Goal: Task Accomplishment & Management: Manage account settings

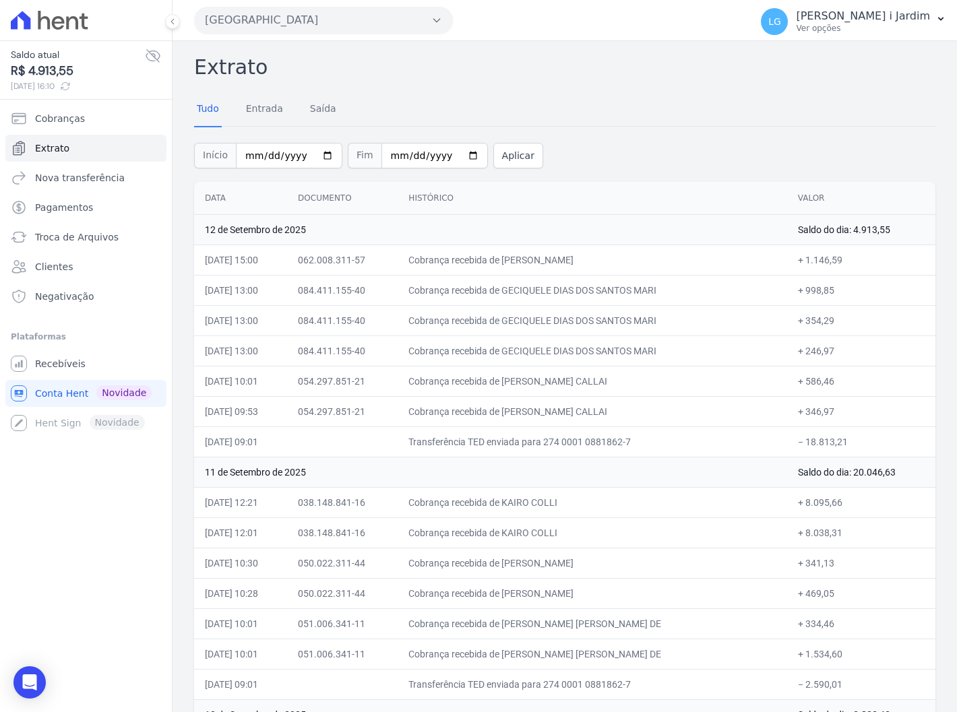
scroll to position [2644, 0]
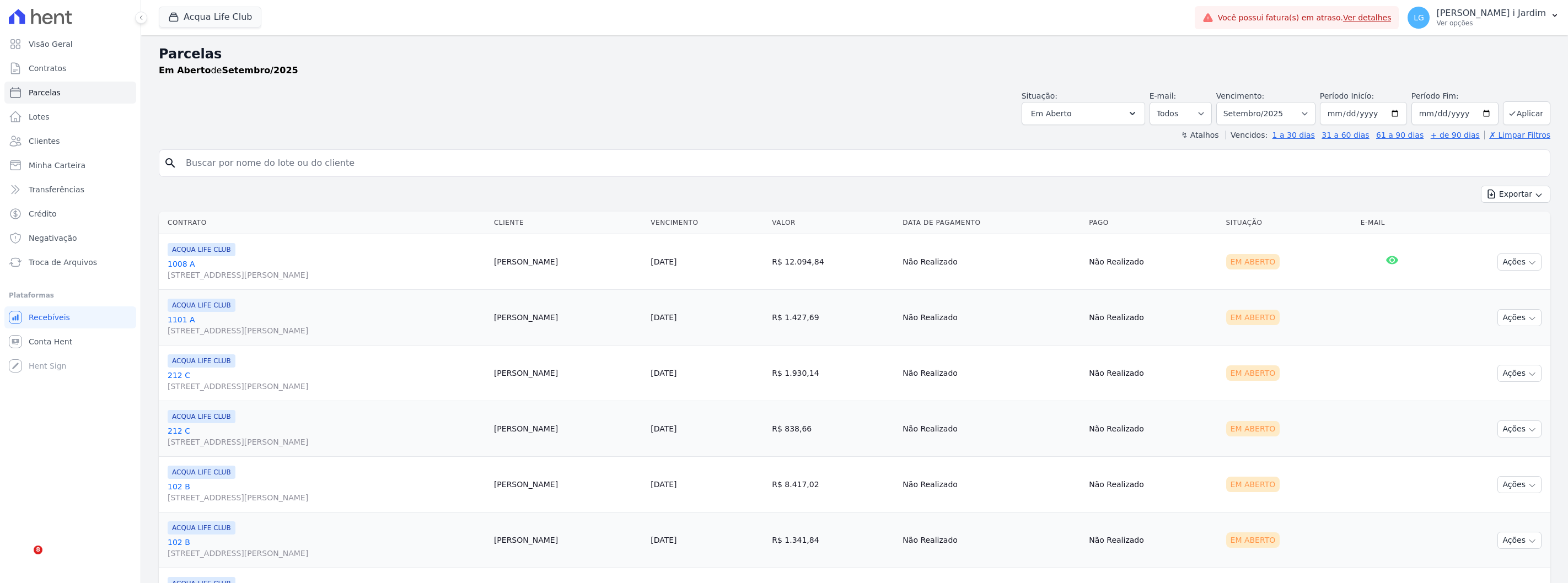
select select
click at [189, 22] on button "Acqua Life Club" at bounding box center [210, 17] width 102 height 21
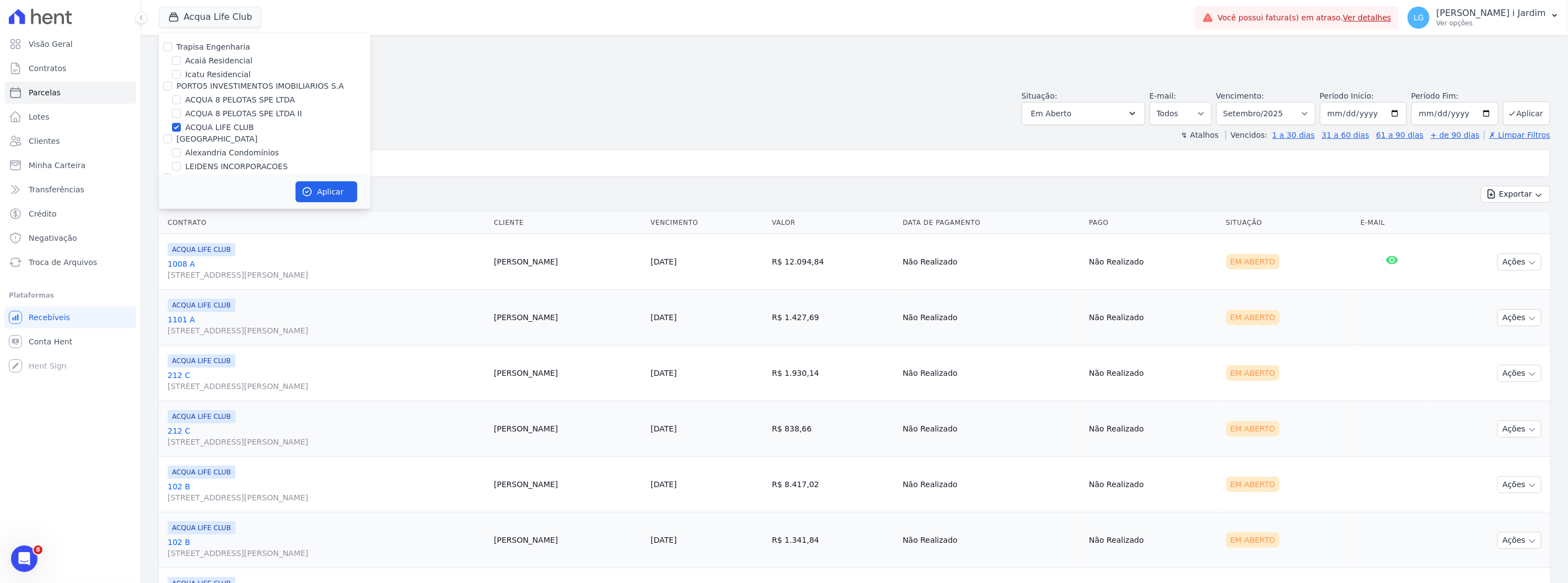
click at [205, 124] on label "ACQUA LIFE CLUB" at bounding box center [219, 128] width 69 height 11
click at [181, 124] on input "ACQUA LIFE CLUB" at bounding box center [176, 127] width 9 height 9
checkbox input "false"
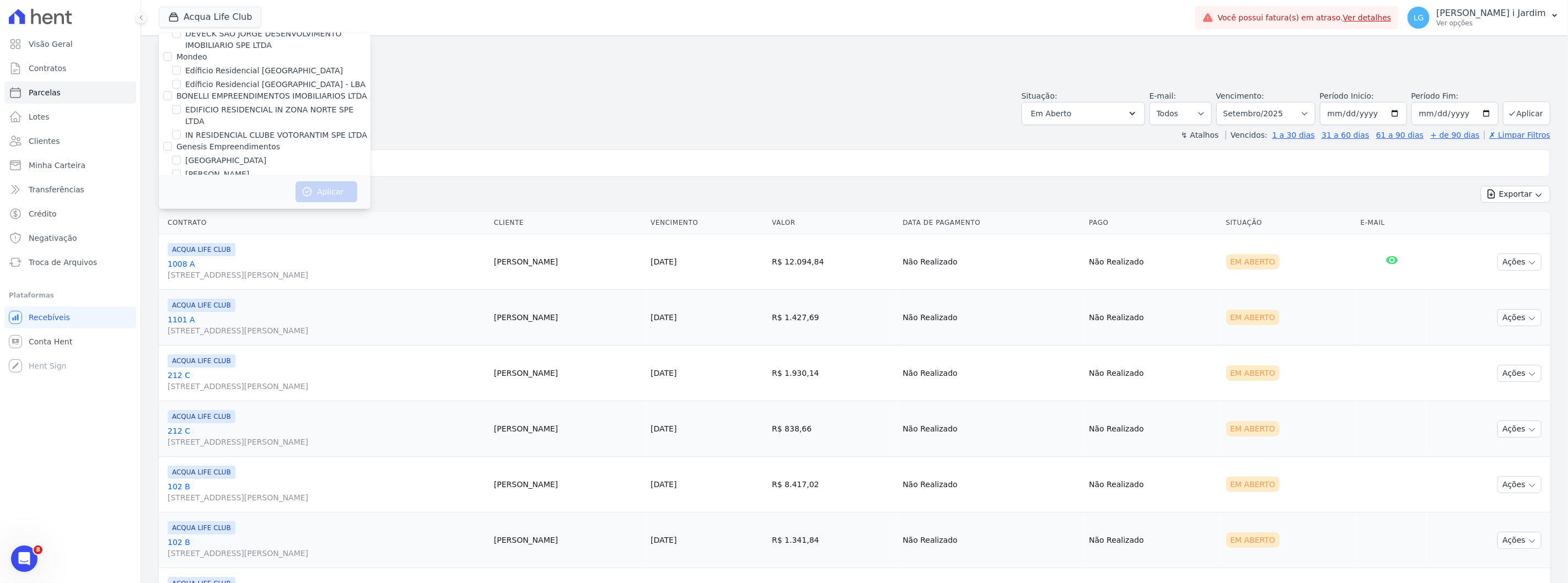
click at [213, 194] on label "Flamboyant II - [GEOGRAPHIC_DATA]" at bounding box center [255, 200] width 142 height 11
click at [181, 195] on input "Flamboyant II - [GEOGRAPHIC_DATA]" at bounding box center [176, 200] width 9 height 9
checkbox input "true"
click at [212, 208] on label "Reserva dos Pássaros" at bounding box center [227, 213] width 83 height 11
click at [191, 208] on label "Reserva dos Pássaros" at bounding box center [227, 213] width 83 height 11
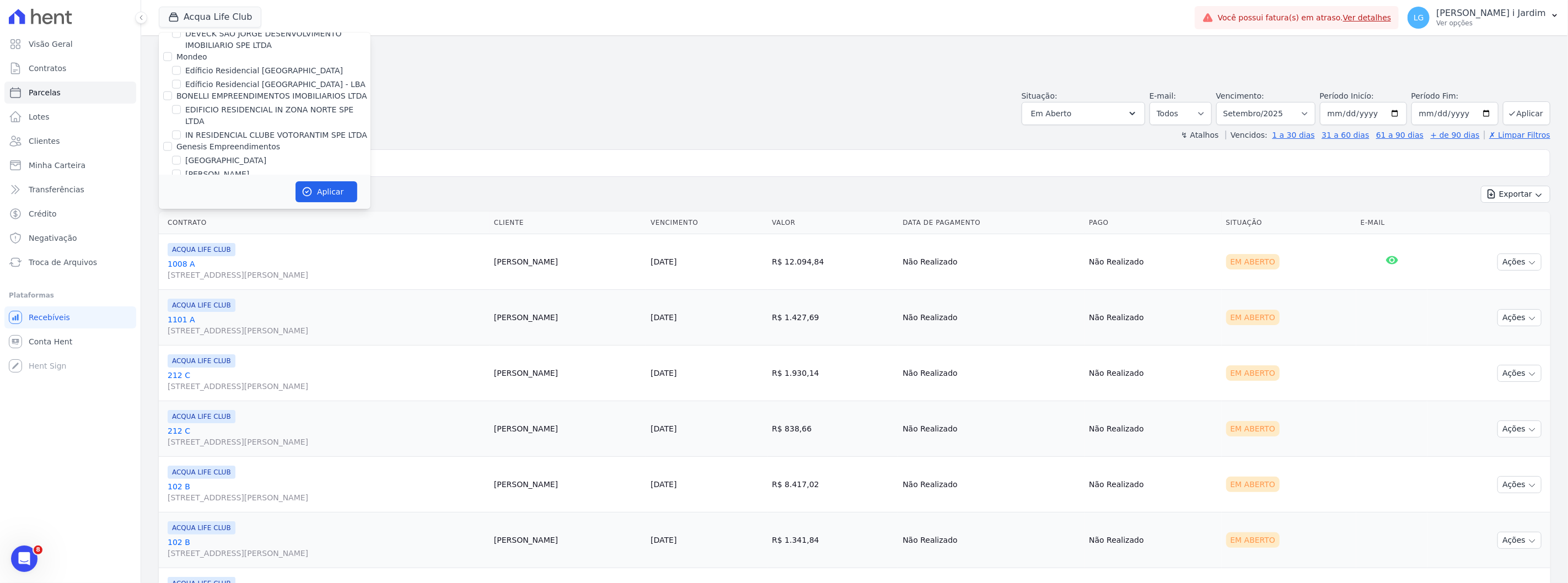
click at [181, 209] on input "Reserva dos Pássaros" at bounding box center [176, 213] width 9 height 9
checkbox input "true"
click at [321, 188] on button "Aplicar" at bounding box center [326, 192] width 61 height 21
select select
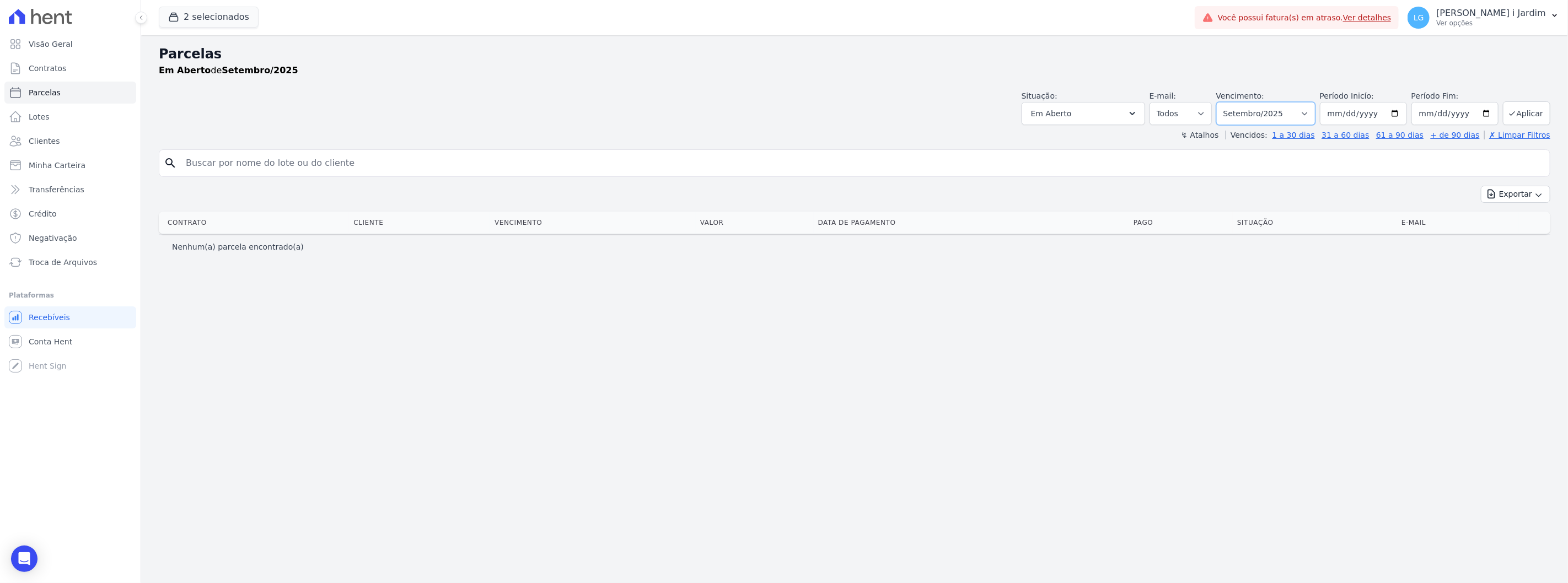
click at [1281, 118] on select "Filtrar por período ──────── Todos os meses Julho/2023 Agosto/2023 Setembro/202…" at bounding box center [1265, 114] width 99 height 23
select select "05/2025"
click at [1232, 102] on select "Filtrar por período ──────── Todos os meses Julho/2023 Agosto/2023 Setembro/202…" at bounding box center [1265, 114] width 99 height 23
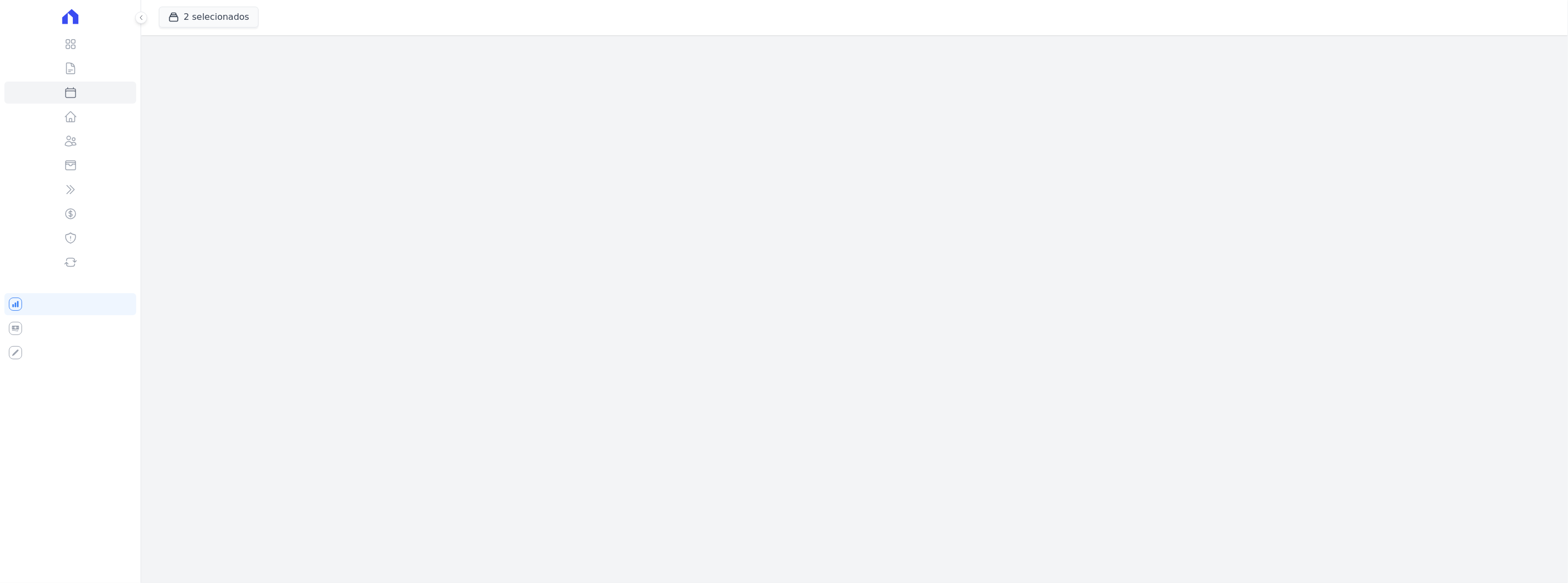
select select
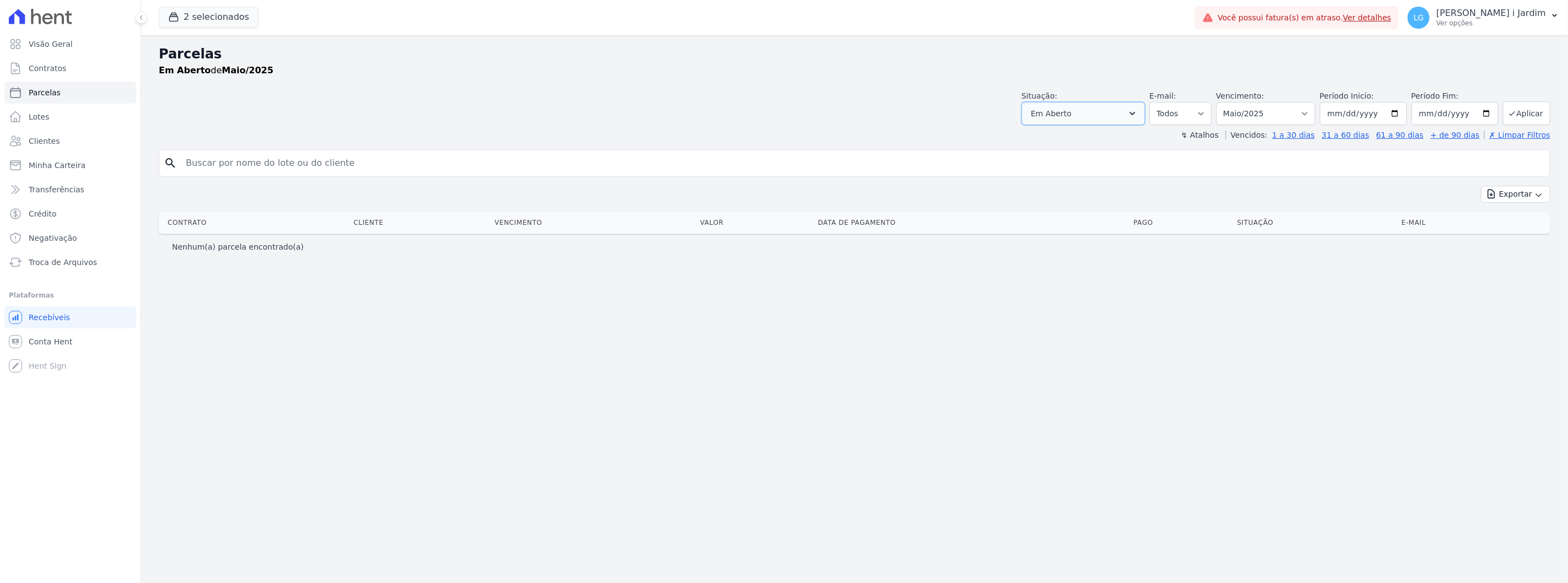
click at [1140, 114] on button "Em Aberto" at bounding box center [1084, 114] width 124 height 23
click at [1067, 139] on label "Selecionar todos" at bounding box center [1075, 141] width 65 height 9
click at [1082, 143] on label "Selecionar todos" at bounding box center [1075, 141] width 65 height 9
click at [1039, 143] on input "Selecionar todos" at bounding box center [1034, 141] width 9 height 9
checkbox input "true"
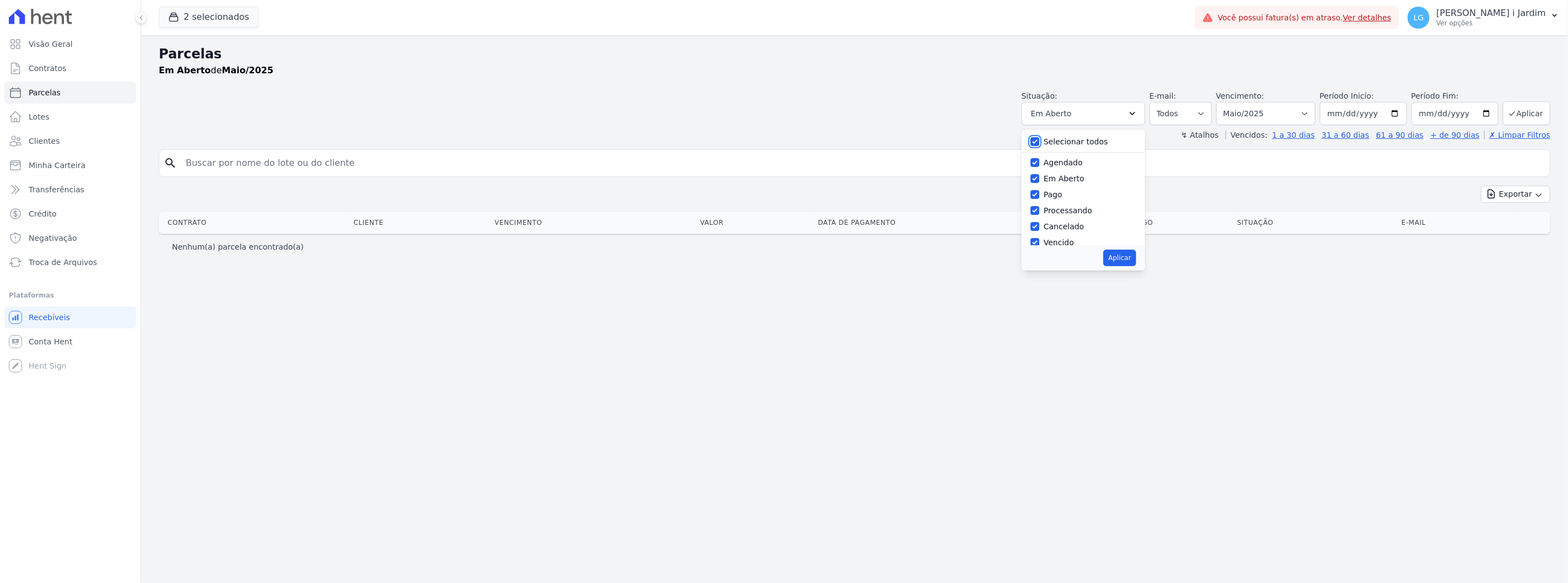
checkbox input "true"
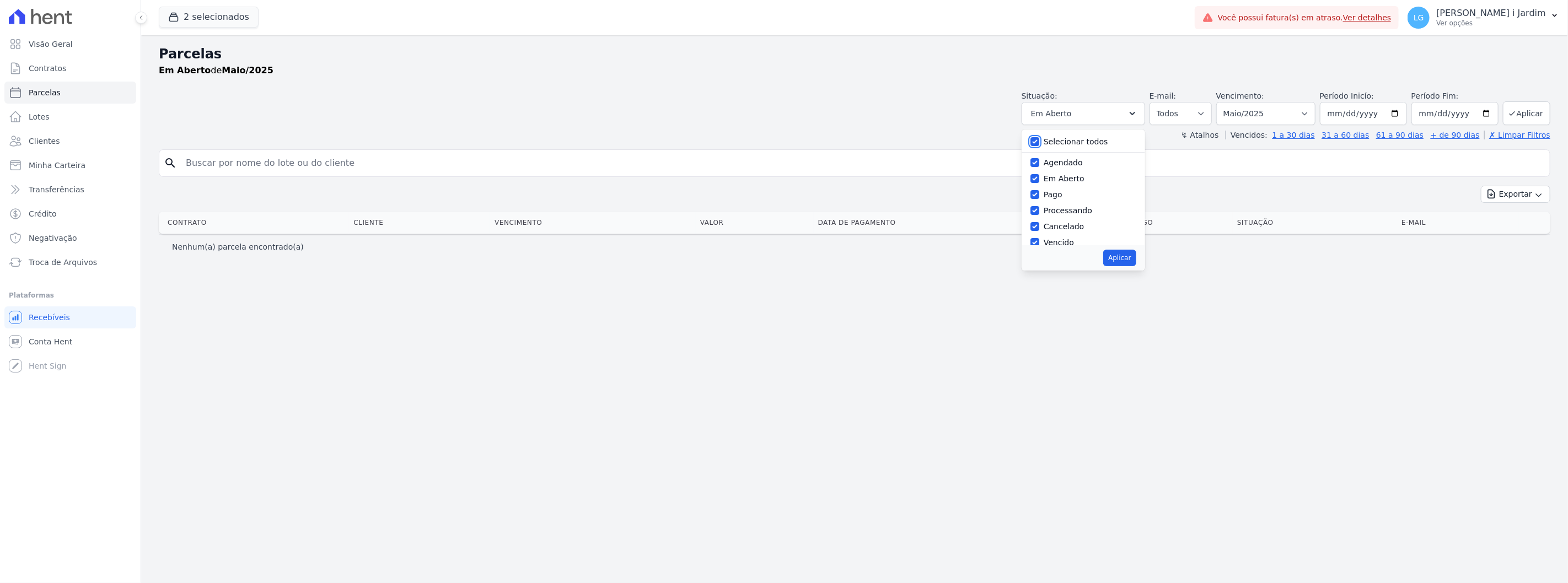
checkbox input "true"
click at [1135, 253] on button "Aplicar" at bounding box center [1120, 258] width 33 height 16
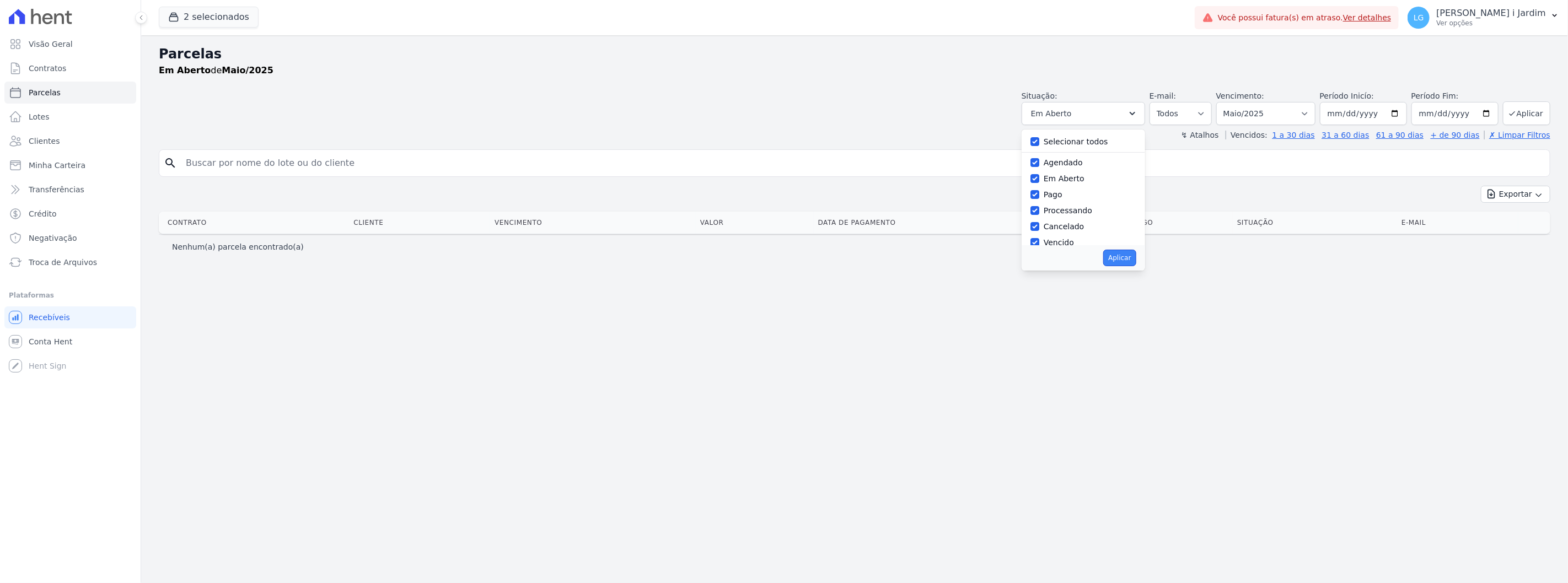
select select "scheduled"
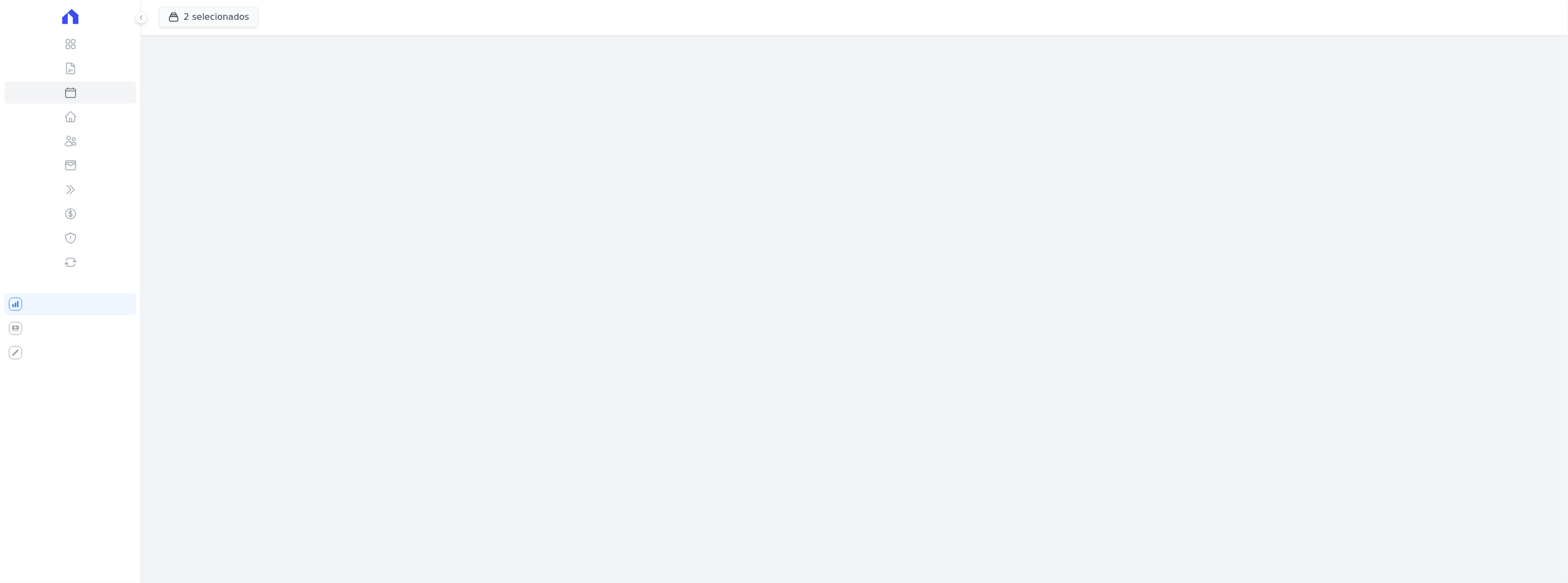
select select
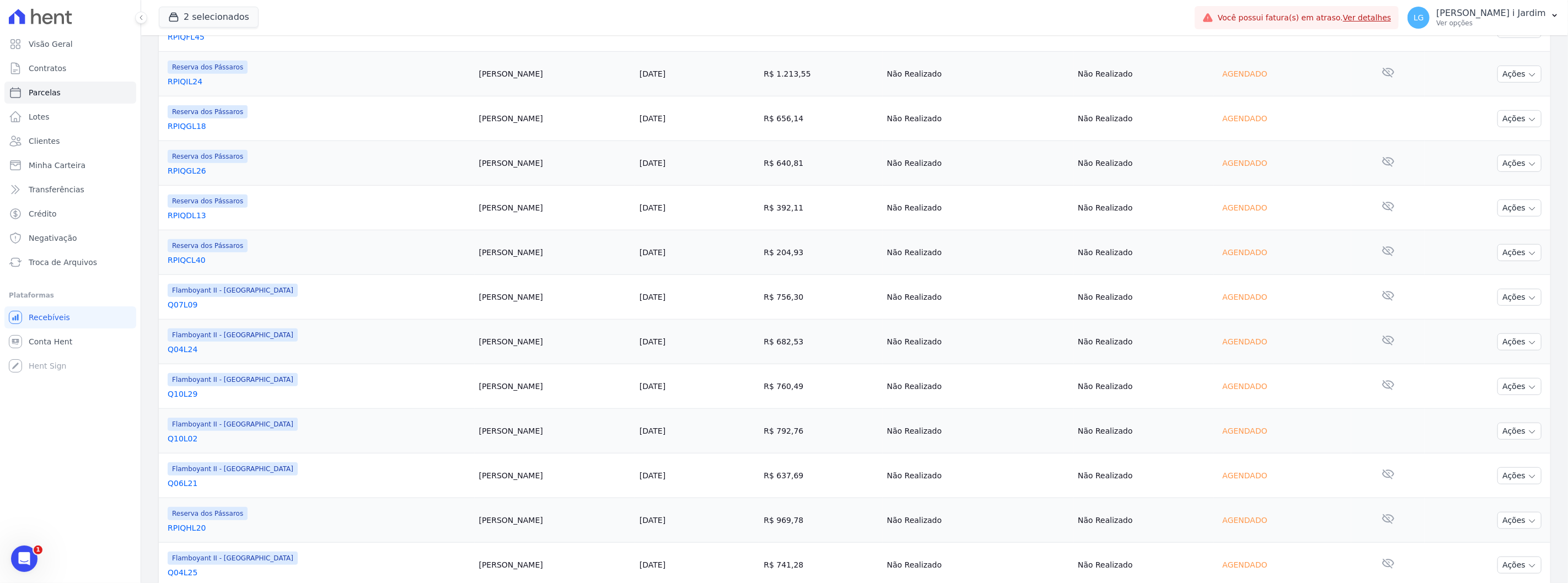
scroll to position [816, 0]
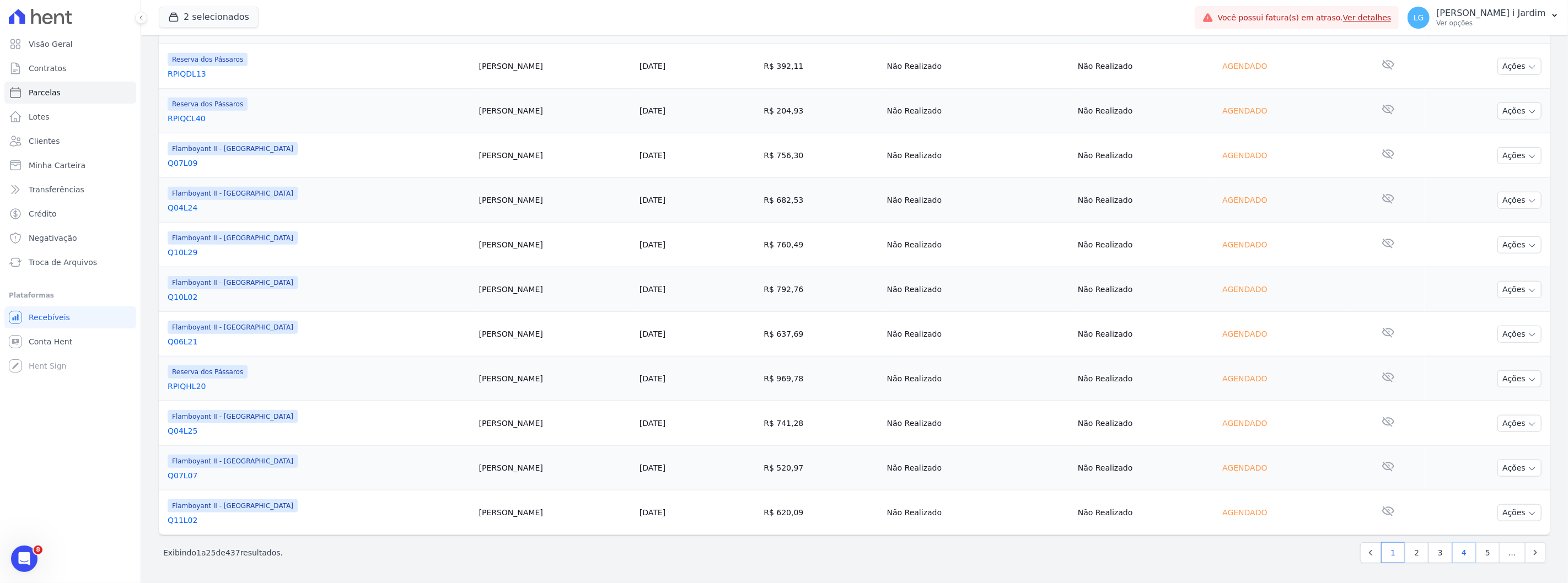
click at [1456, 549] on link "4" at bounding box center [1464, 553] width 24 height 21
select select
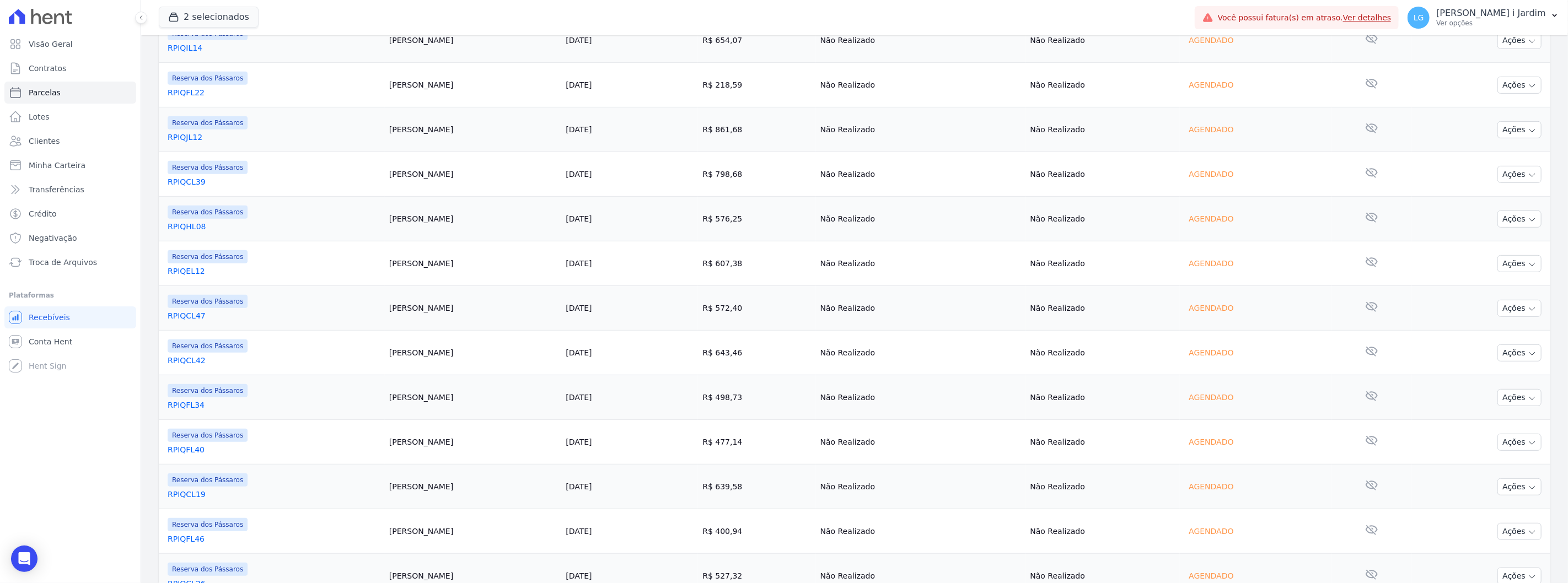
scroll to position [204, 0]
